Goal: Task Accomplishment & Management: Manage account settings

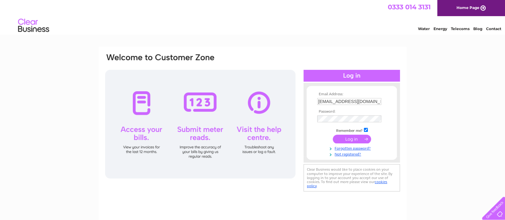
click at [363, 141] on input "submit" at bounding box center [352, 139] width 38 height 9
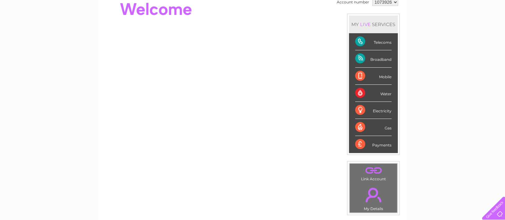
scroll to position [74, 0]
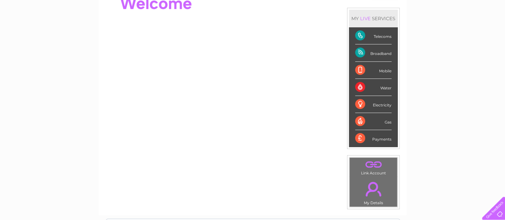
click at [378, 55] on div "Broadband" at bounding box center [373, 52] width 36 height 17
click at [355, 52] on div "Broadband" at bounding box center [373, 52] width 36 height 17
click at [355, 34] on div "Telecoms" at bounding box center [373, 35] width 36 height 17
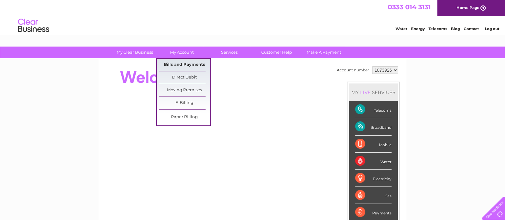
click at [179, 66] on link "Bills and Payments" at bounding box center [184, 65] width 51 height 12
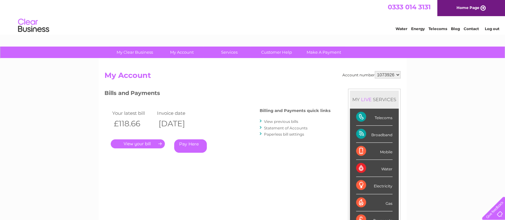
click at [148, 140] on link "." at bounding box center [138, 144] width 54 height 9
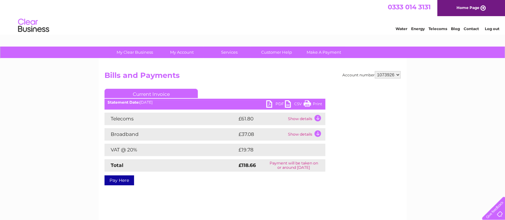
click at [287, 104] on link "CSV" at bounding box center [294, 104] width 19 height 9
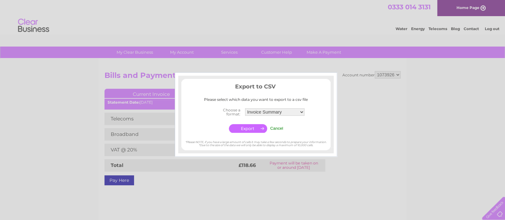
click at [278, 123] on td "Cancel" at bounding box center [277, 129] width 16 height 12
click at [275, 127] on input "Cancel" at bounding box center [276, 128] width 13 height 5
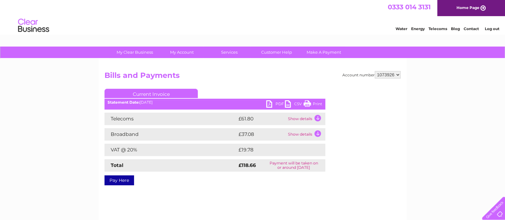
click at [315, 118] on td "Show details" at bounding box center [305, 119] width 39 height 12
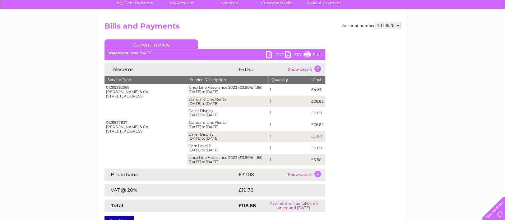
scroll to position [74, 0]
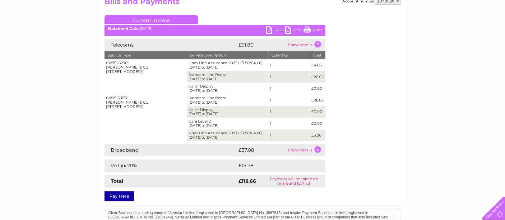
click at [271, 28] on link "PDF" at bounding box center [275, 30] width 19 height 9
